Goal: Information Seeking & Learning: Learn about a topic

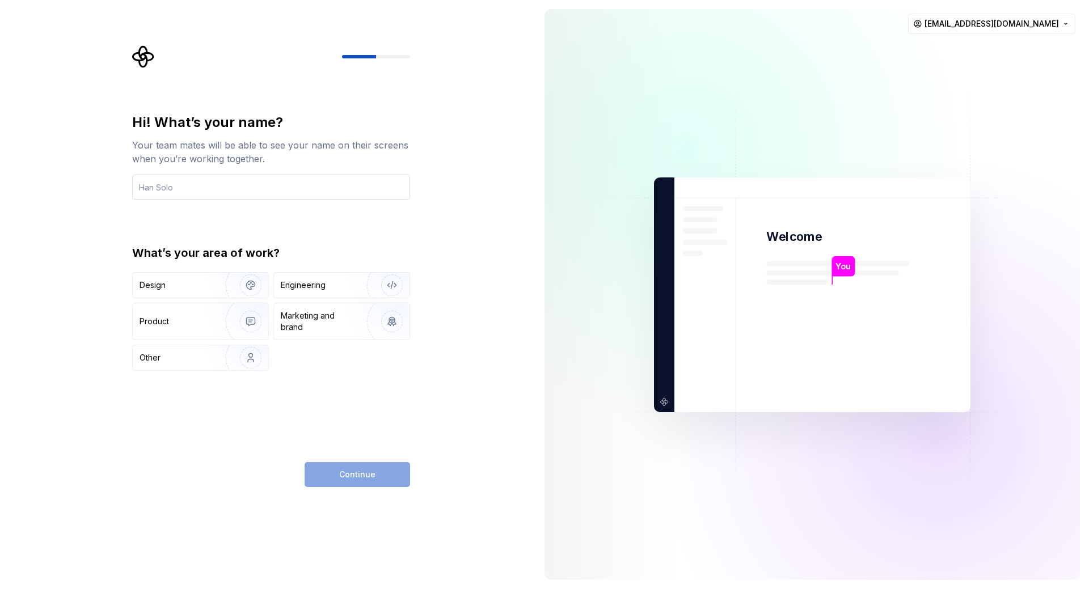
click at [248, 189] on input "text" at bounding box center [271, 187] width 278 height 25
type input "dken@terma.com"
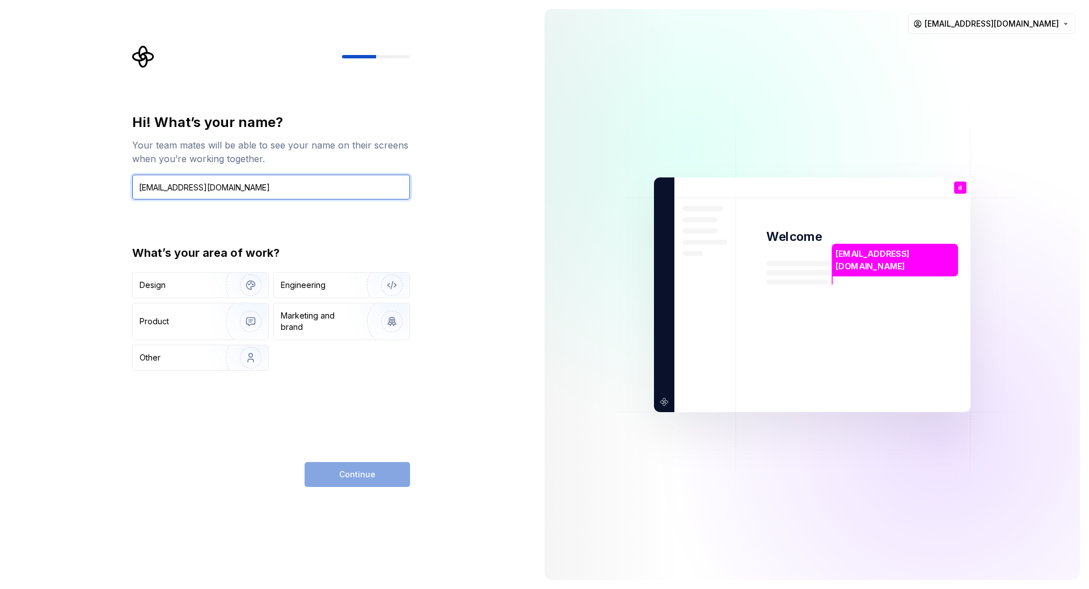
click at [314, 177] on input "dken@terma.com" at bounding box center [271, 187] width 278 height 25
click at [334, 485] on div "Continue" at bounding box center [357, 474] width 105 height 25
click at [344, 468] on div "Continue" at bounding box center [357, 474] width 105 height 25
click at [240, 195] on input "dken@terma.com" at bounding box center [271, 187] width 278 height 25
click at [318, 187] on input "dken@terma.com" at bounding box center [271, 187] width 278 height 25
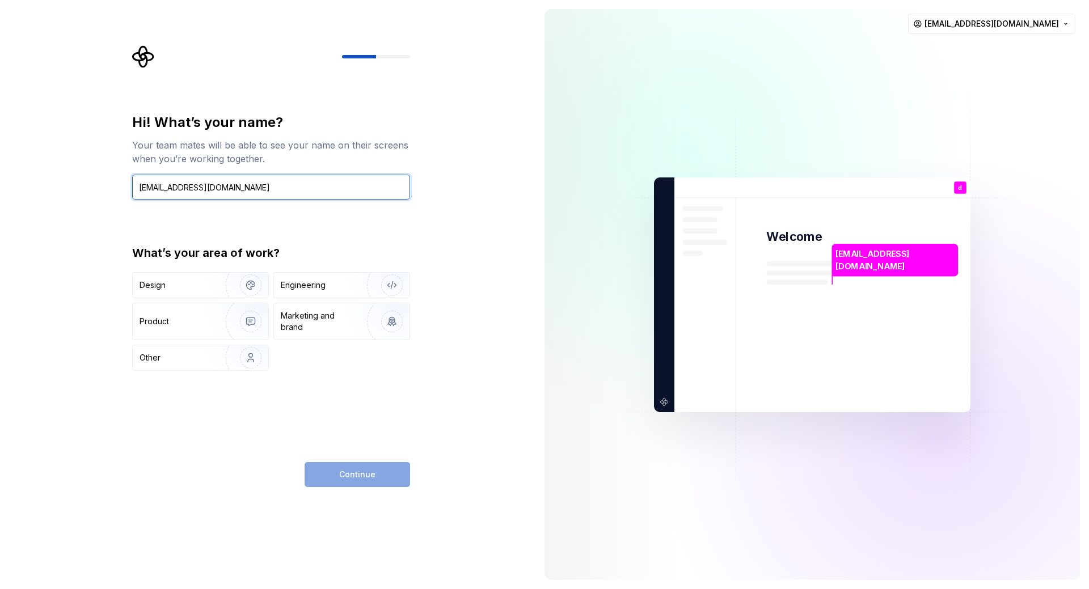
click at [318, 187] on input "dken@terma.com" at bounding box center [271, 187] width 278 height 25
click at [343, 188] on input "dken@terma.com" at bounding box center [271, 187] width 278 height 25
click at [368, 478] on div "Continue" at bounding box center [357, 474] width 105 height 25
click at [299, 284] on div "Engineering" at bounding box center [303, 285] width 45 height 11
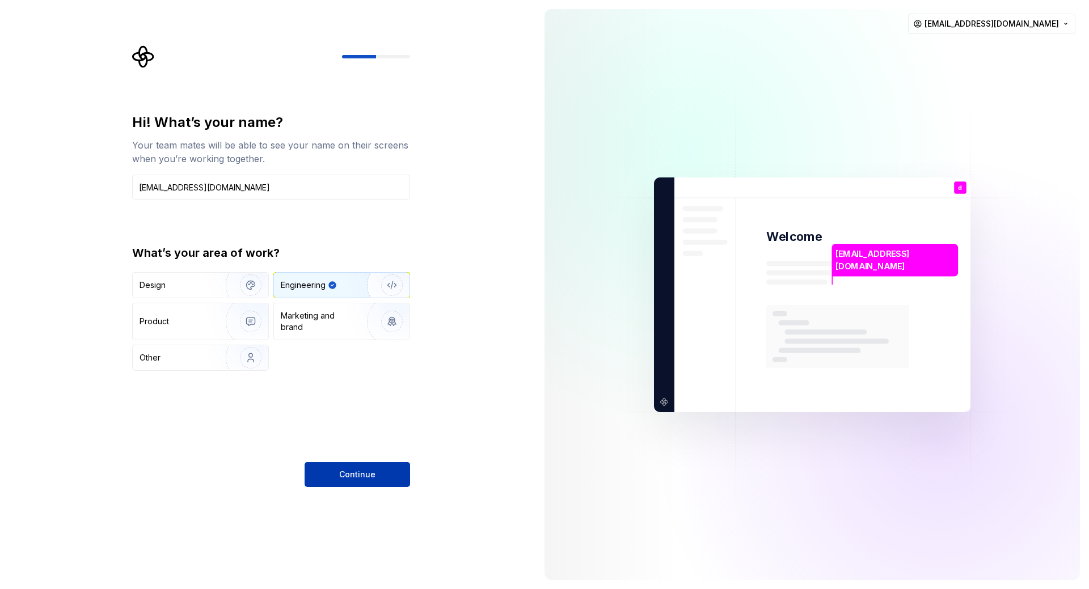
click at [357, 475] on span "Continue" at bounding box center [357, 474] width 36 height 11
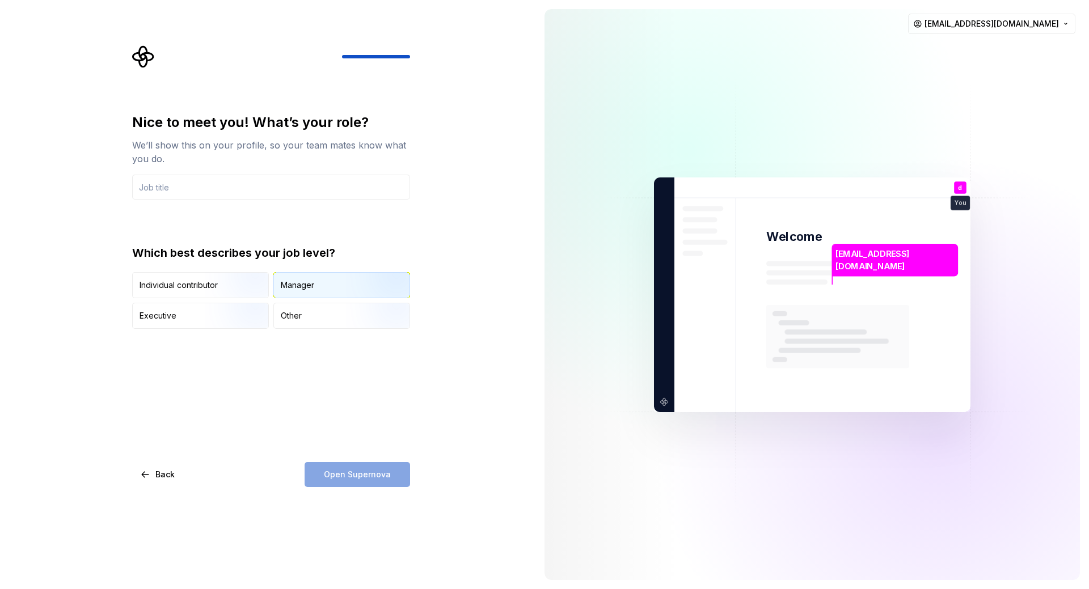
click at [290, 293] on div "Manager" at bounding box center [342, 285] width 136 height 25
click at [345, 464] on div "Open Supernova" at bounding box center [357, 474] width 105 height 25
click at [252, 196] on input "text" at bounding box center [271, 187] width 278 height 25
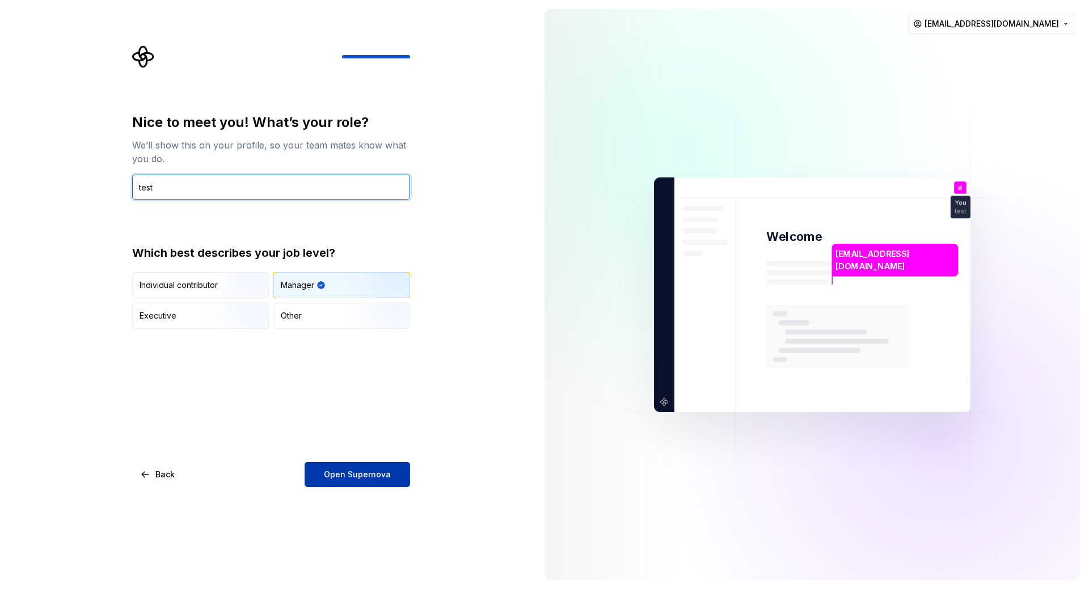
type input "test"
click at [387, 481] on button "Open Supernova" at bounding box center [357, 474] width 105 height 25
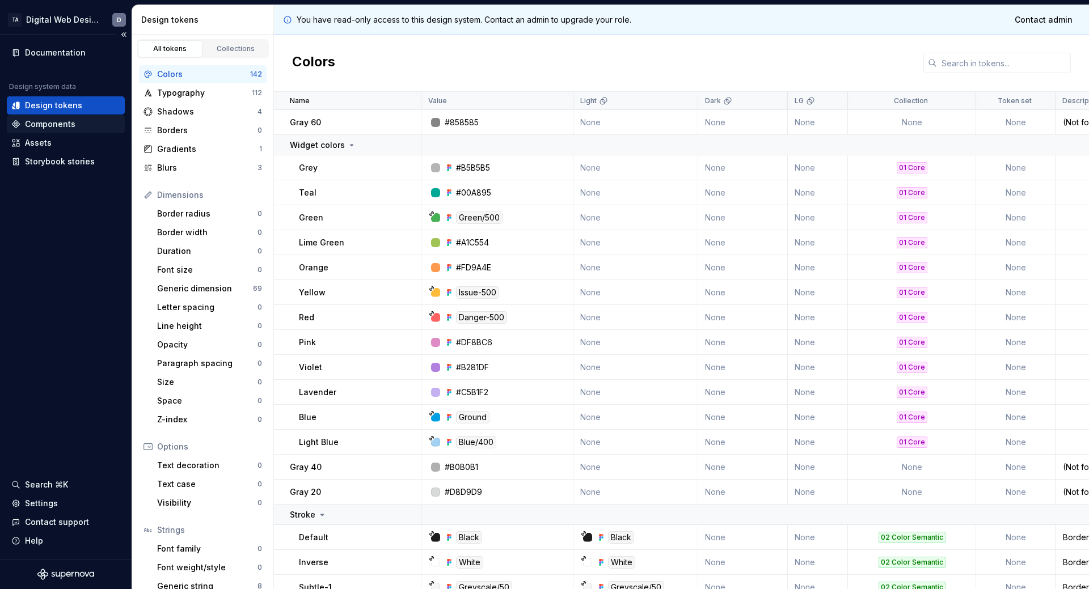
click at [87, 123] on div "Components" at bounding box center [65, 124] width 109 height 11
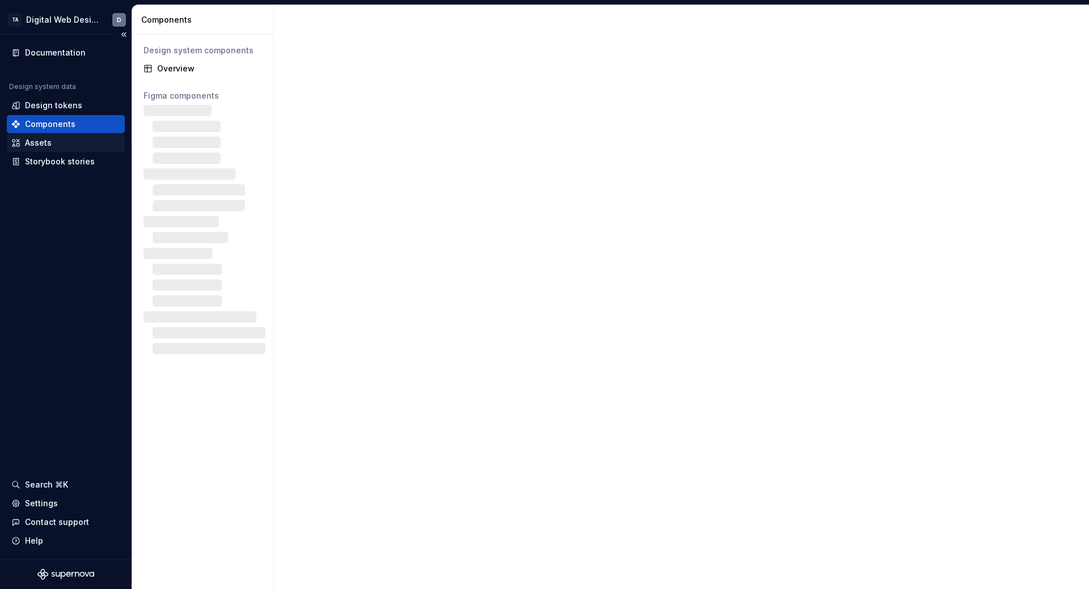
click at [73, 142] on div "Assets" at bounding box center [65, 142] width 109 height 11
click at [88, 111] on div "Design tokens" at bounding box center [65, 105] width 109 height 11
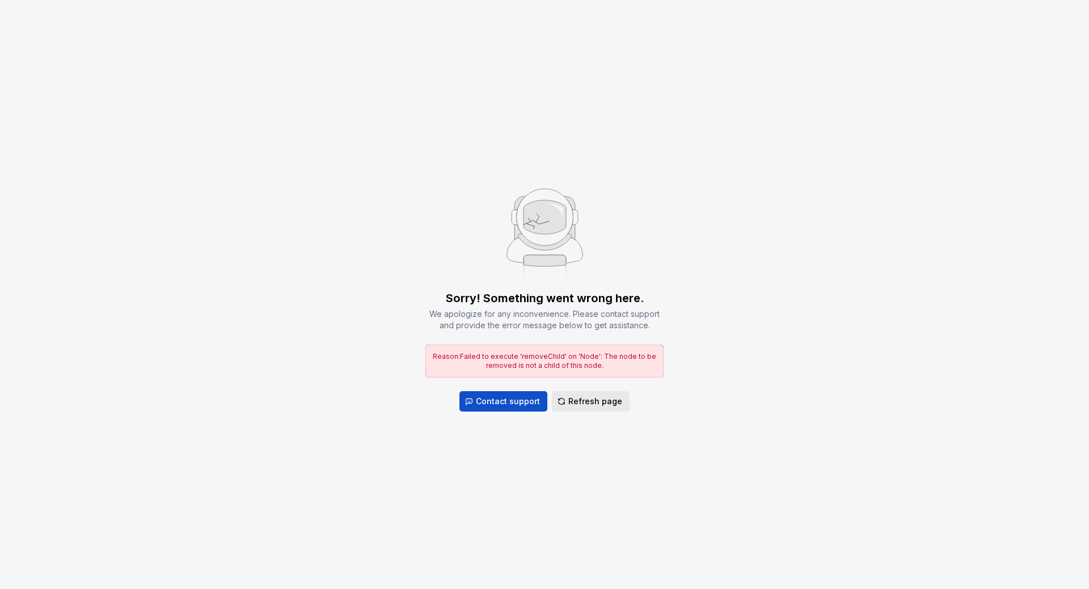
click at [598, 396] on span "Refresh page" at bounding box center [595, 401] width 54 height 11
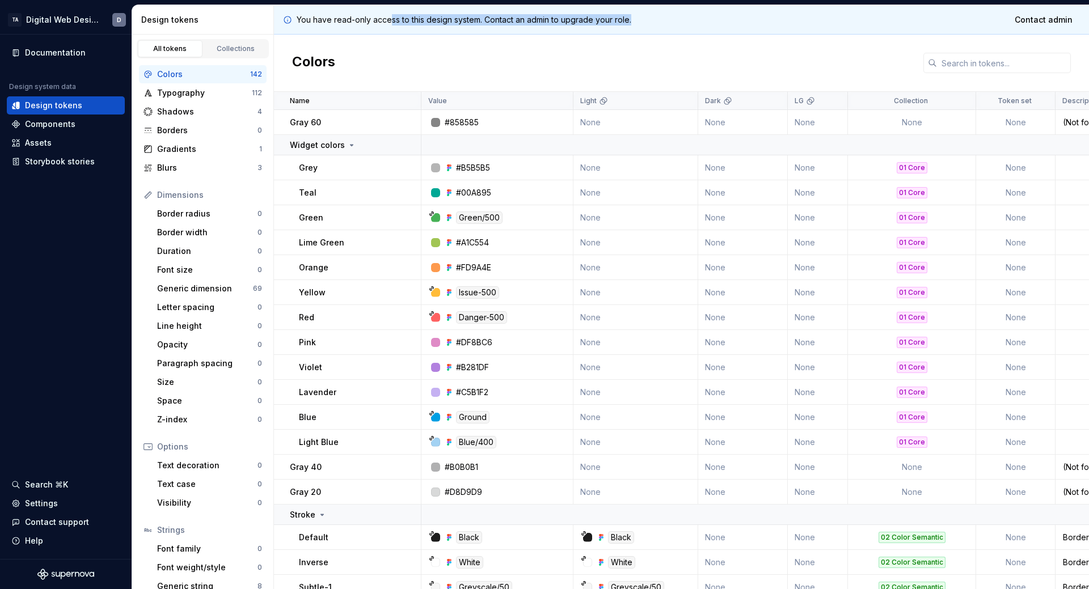
drag, startPoint x: 637, startPoint y: 18, endPoint x: 238, endPoint y: 21, distance: 398.7
click at [240, 21] on div "Design tokens All tokens Collections Colors 142 Typography 112 Shadows 4 Border…" at bounding box center [610, 297] width 957 height 584
click at [578, 20] on p "You have read-only access to this design system. Contact an admin to upgrade yo…" at bounding box center [464, 19] width 335 height 11
click at [617, 6] on div "You have read-only access to this design system. Contact an admin to upgrade yo…" at bounding box center [681, 19] width 815 height 29
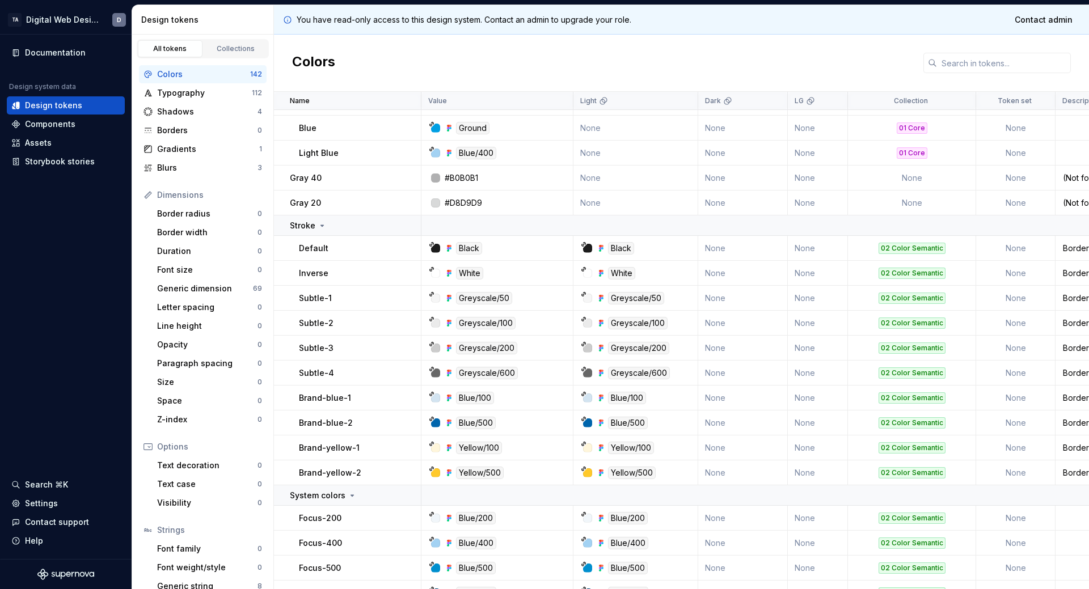
scroll to position [397, 0]
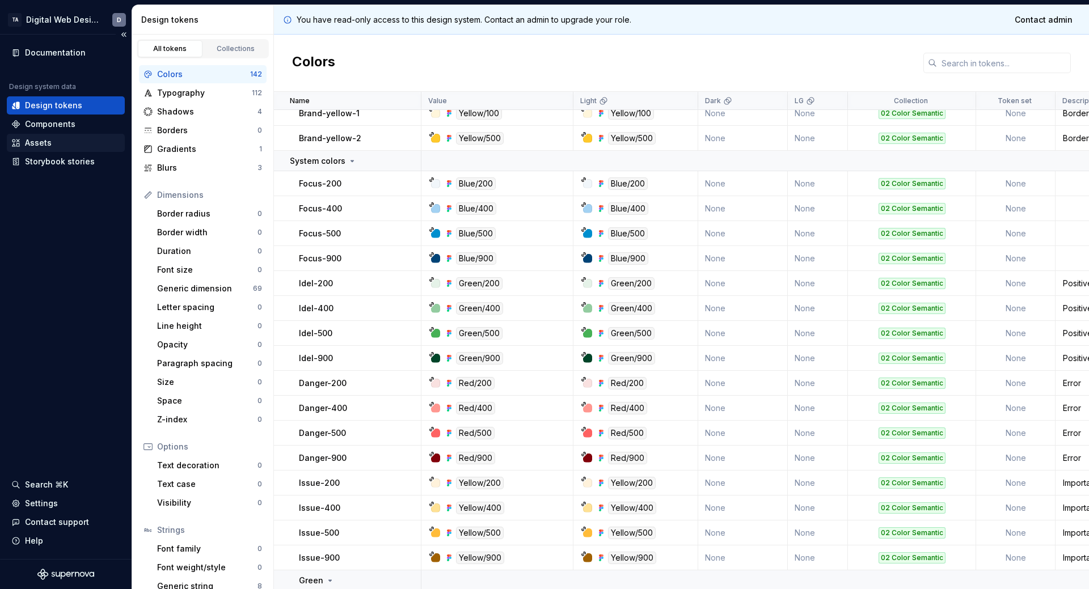
click at [62, 143] on div "Assets" at bounding box center [65, 142] width 109 height 11
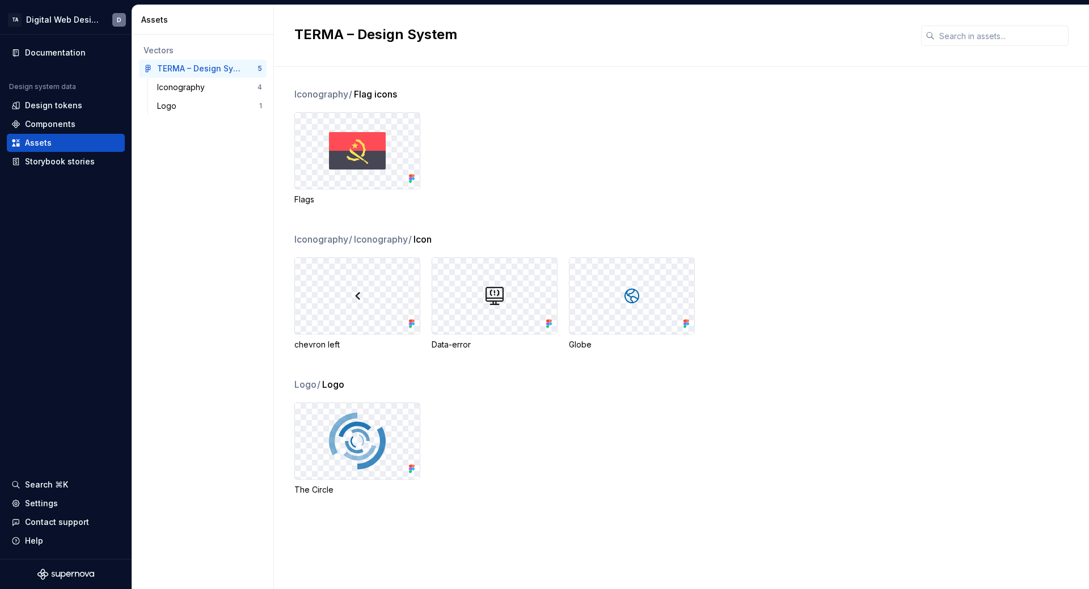
click at [569, 145] on div "Flags" at bounding box center [691, 158] width 795 height 93
click at [239, 88] on div "Iconography" at bounding box center [207, 87] width 100 height 11
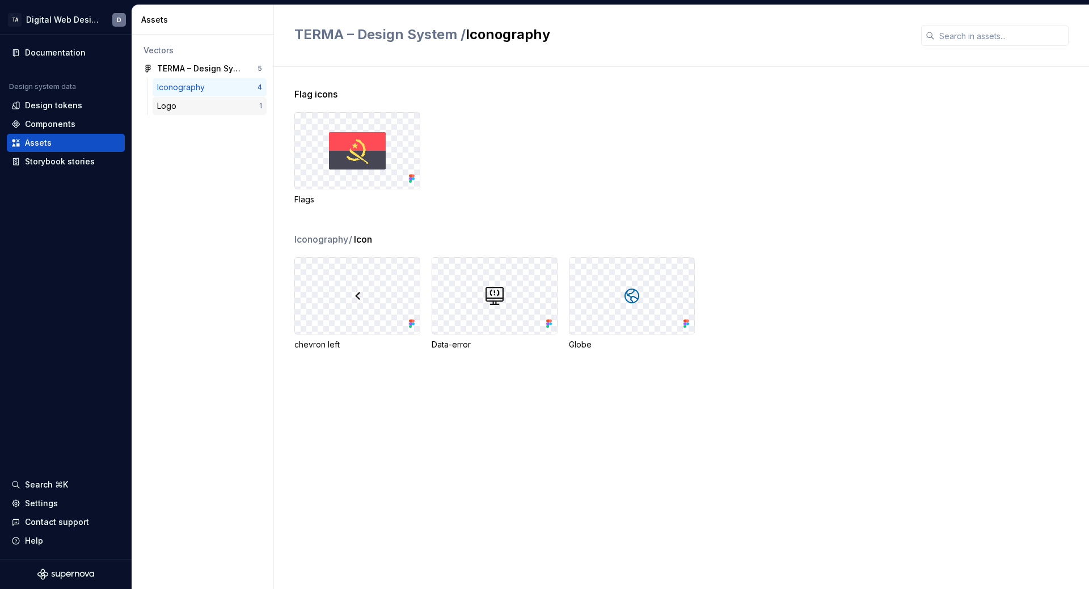
click at [224, 105] on div "Logo" at bounding box center [208, 105] width 102 height 11
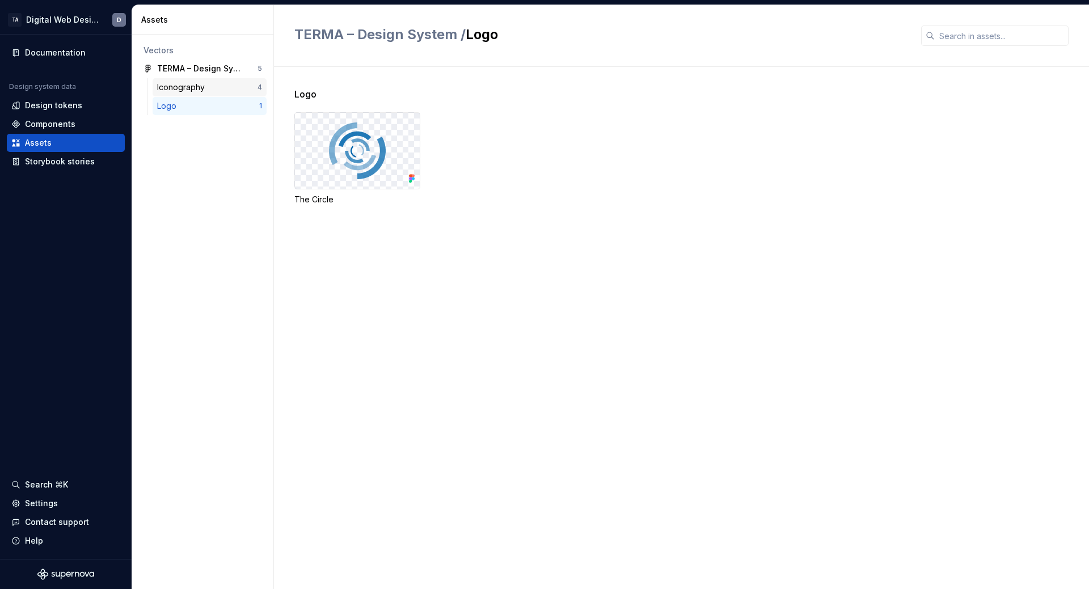
click at [221, 91] on div "Iconography" at bounding box center [207, 87] width 100 height 11
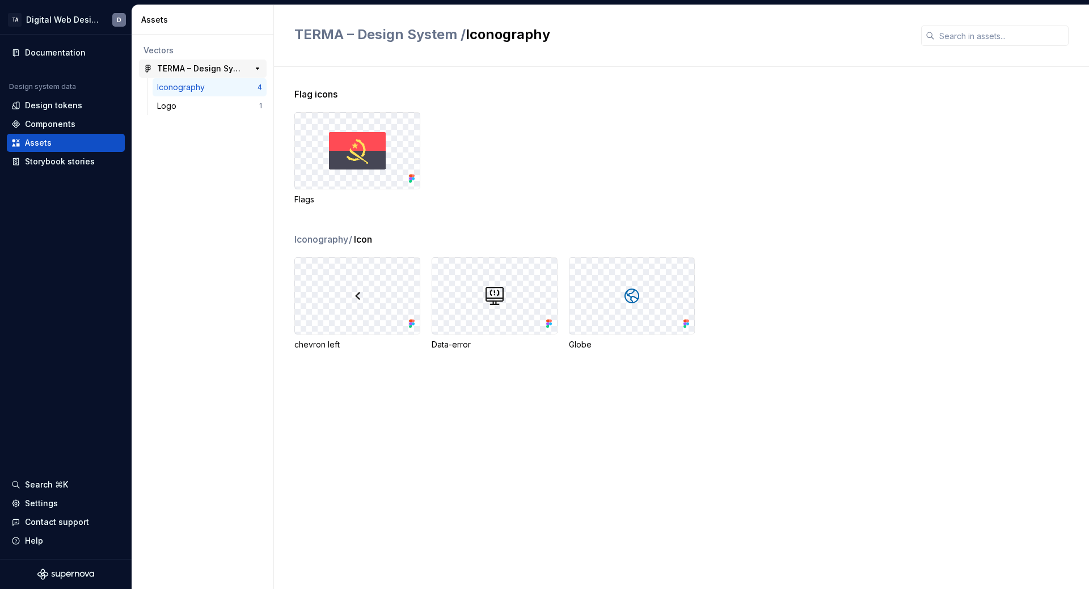
click at [185, 62] on div "TERMA – Design System 5" at bounding box center [203, 69] width 128 height 18
